Goal: Transaction & Acquisition: Purchase product/service

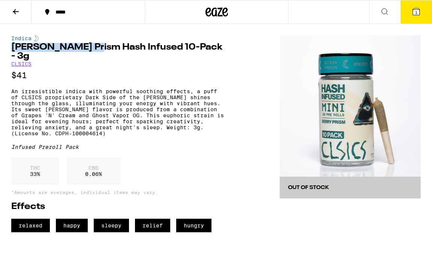
drag, startPoint x: 12, startPoint y: 48, endPoint x: 89, endPoint y: 48, distance: 77.3
click at [89, 48] on h1 "[PERSON_NAME] Prism Hash Infused 10-Pack - 3g" at bounding box center [119, 52] width 216 height 18
copy h1 "Berry Prism Hash"
drag, startPoint x: 14, startPoint y: 47, endPoint x: 183, endPoint y: 50, distance: 169.6
click at [183, 50] on h1 "[PERSON_NAME] Prism Hash Infused 10-Pack - 3g" at bounding box center [119, 52] width 216 height 18
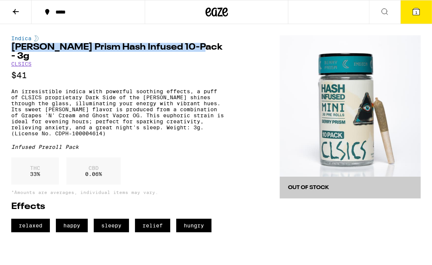
copy h1 "[PERSON_NAME] Prism Hash Infused 10-Pack - 3g"
